Goal: Transaction & Acquisition: Purchase product/service

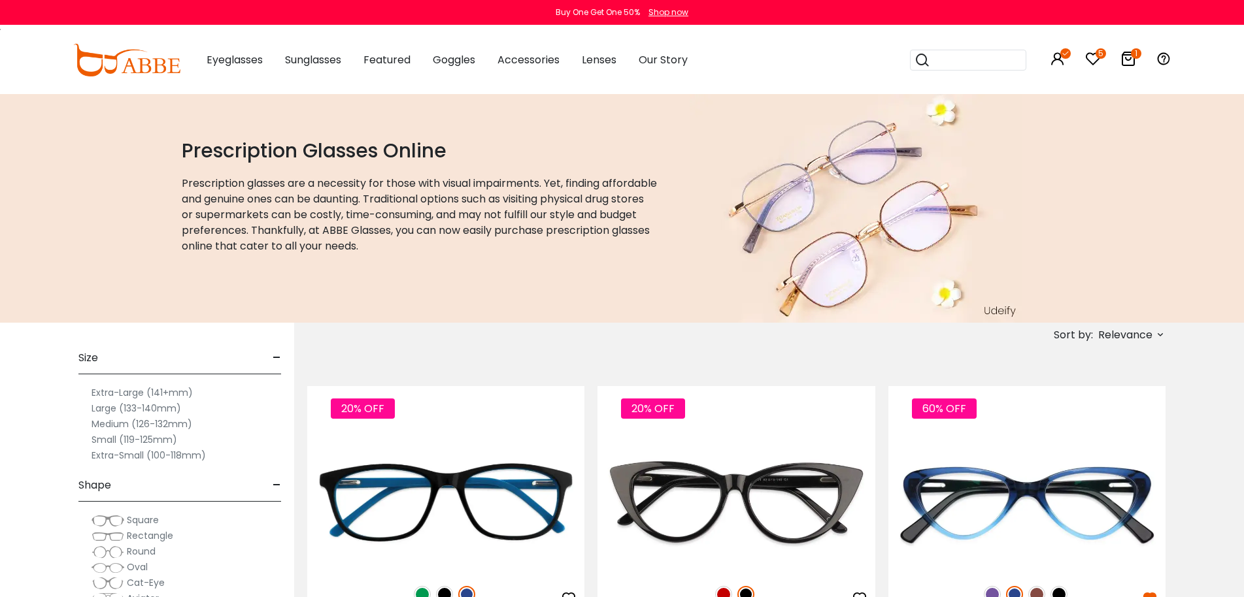
click at [1163, 331] on icon at bounding box center [1160, 334] width 10 height 10
click at [1103, 373] on label "New Arrivals" at bounding box center [1095, 373] width 63 height 16
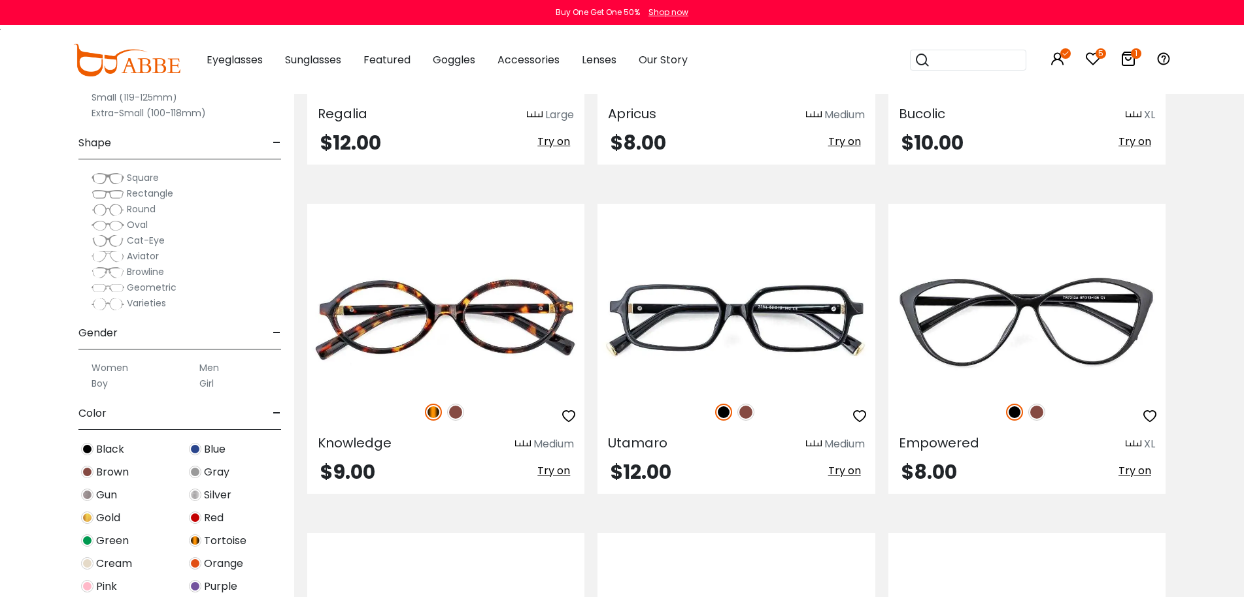
scroll to position [2222, 0]
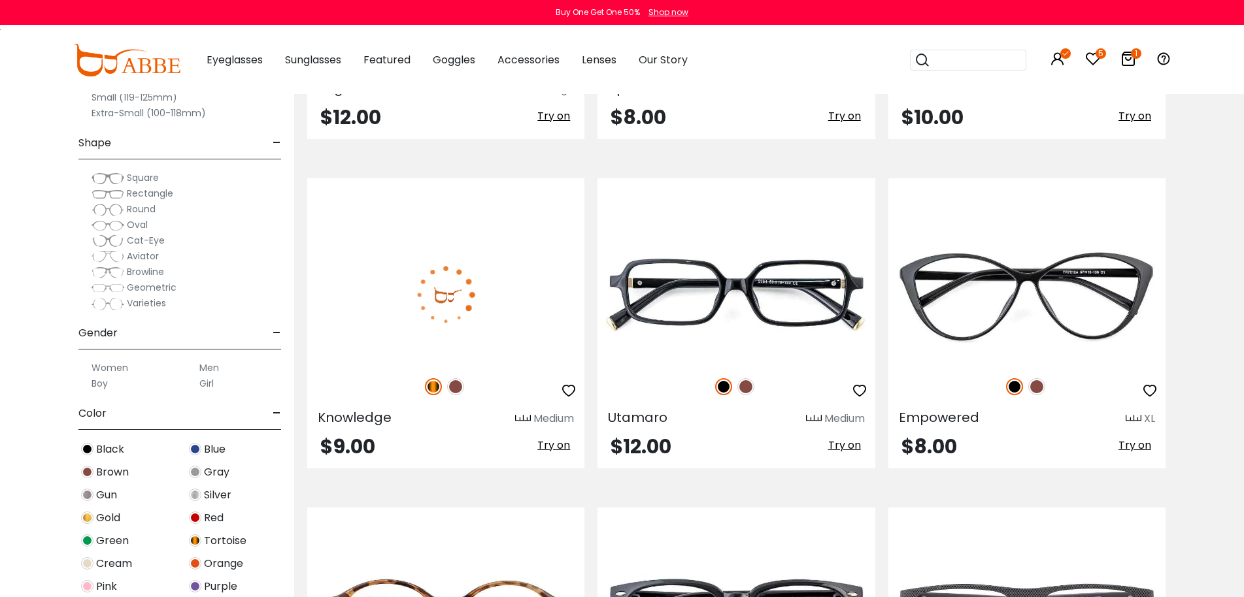
click at [483, 299] on img at bounding box center [445, 294] width 277 height 139
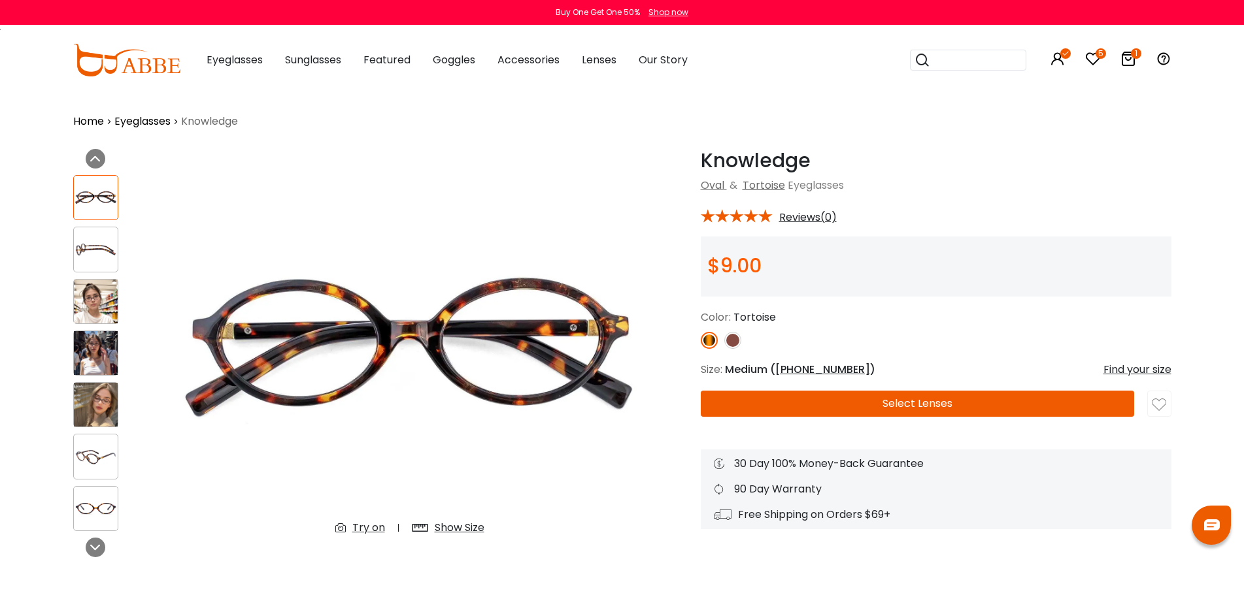
click at [788, 163] on h1 "Knowledge" at bounding box center [936, 161] width 471 height 24
copy h1 "Knowledge"
